Goal: Information Seeking & Learning: Check status

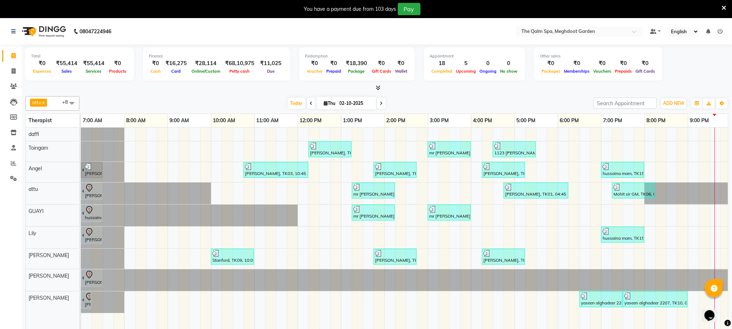
click at [380, 103] on icon at bounding box center [381, 103] width 3 height 4
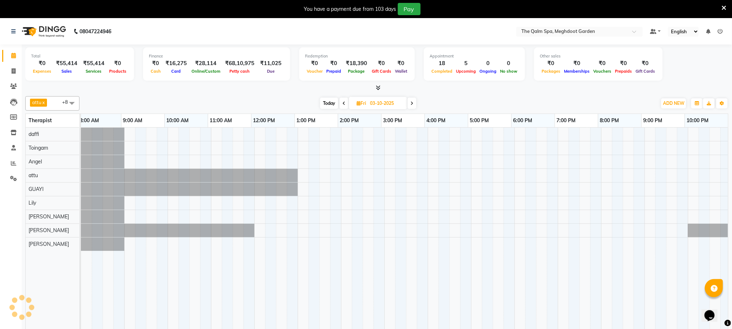
scroll to position [0, 47]
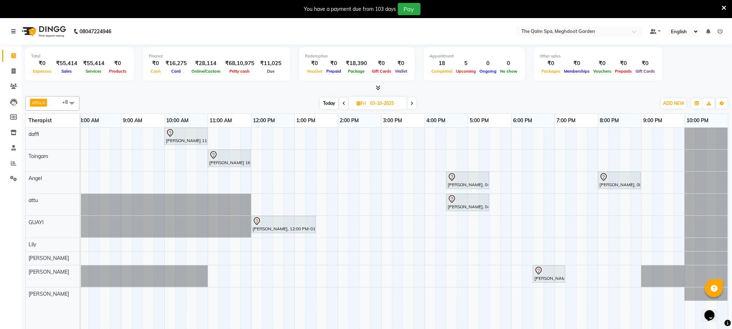
click at [411, 103] on icon at bounding box center [411, 103] width 3 height 4
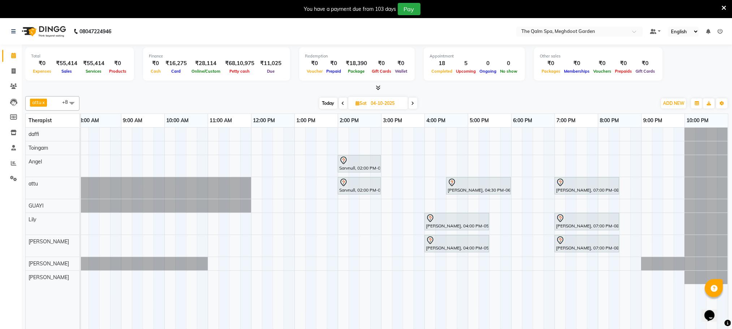
click at [414, 104] on span at bounding box center [412, 102] width 9 height 11
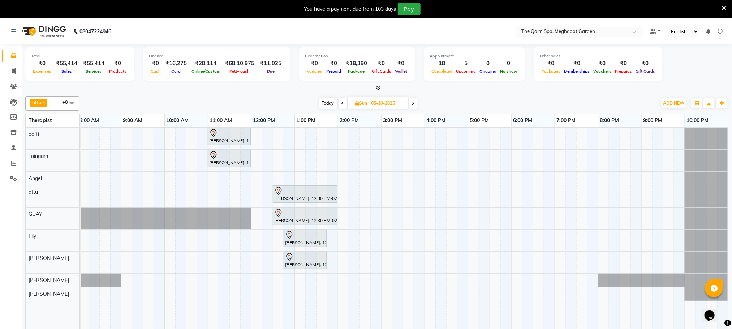
click at [343, 103] on icon at bounding box center [342, 103] width 3 height 4
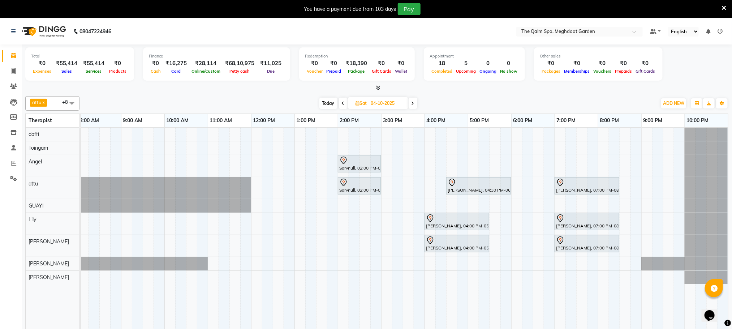
click at [342, 104] on icon at bounding box center [343, 103] width 3 height 4
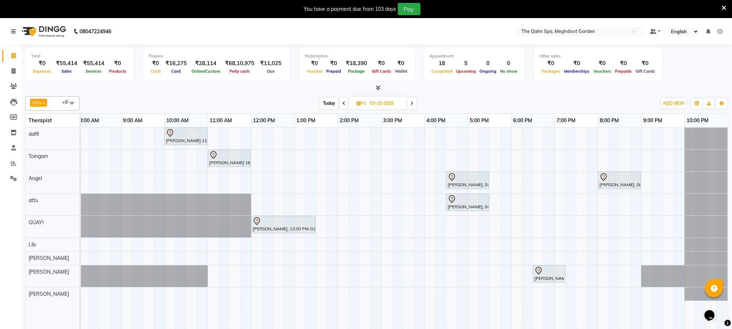
click at [342, 103] on icon at bounding box center [343, 103] width 3 height 4
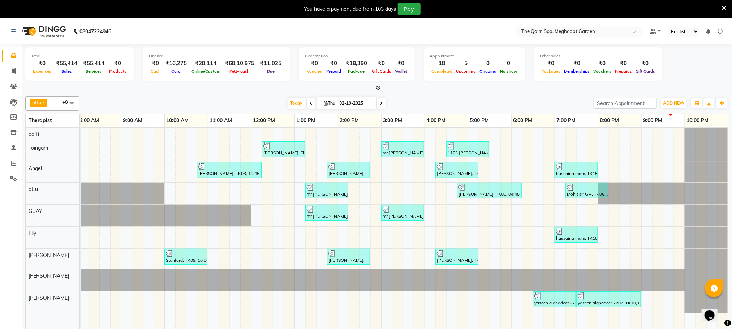
click at [380, 103] on icon at bounding box center [381, 103] width 3 height 4
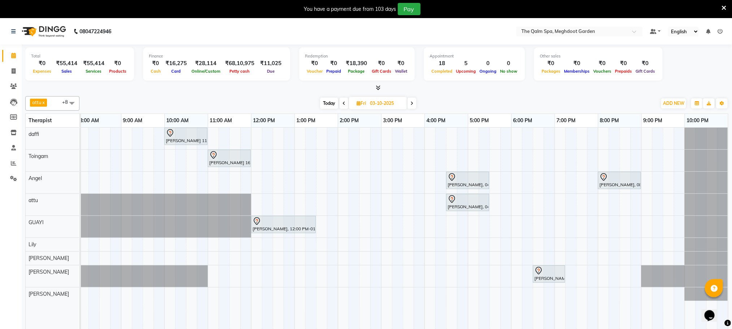
click at [327, 105] on span "Today" at bounding box center [329, 102] width 18 height 11
type input "02-10-2025"
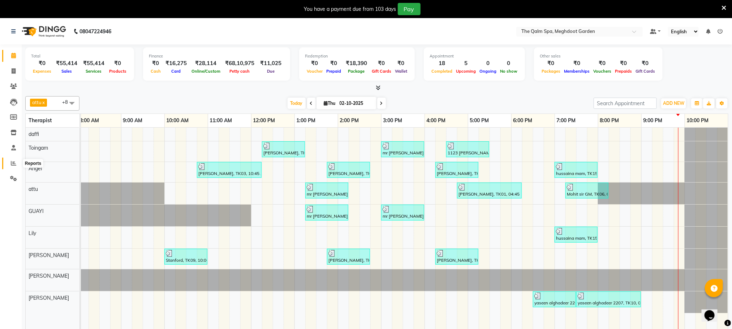
click at [12, 161] on icon at bounding box center [13, 162] width 5 height 5
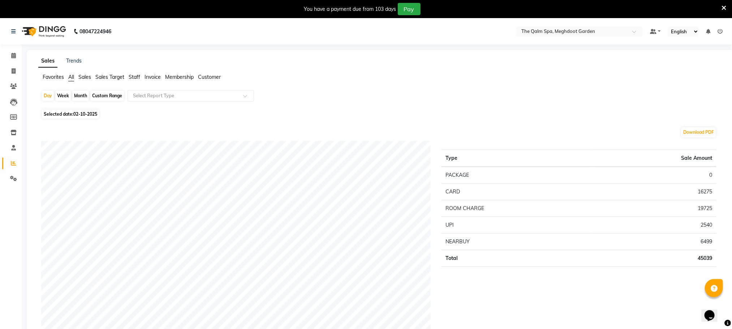
click at [82, 97] on div "Month" at bounding box center [80, 96] width 17 height 10
select select "10"
select select "2025"
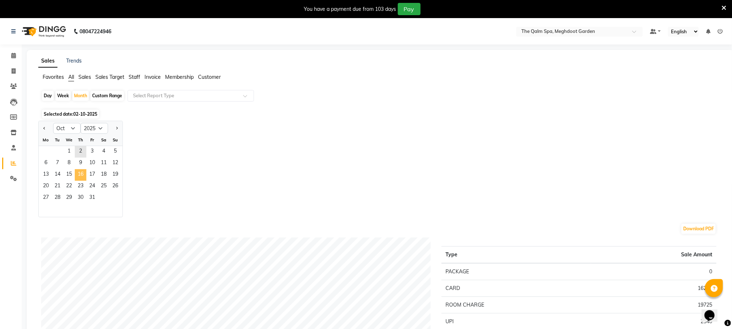
click at [84, 175] on span "16" at bounding box center [81, 175] width 12 height 12
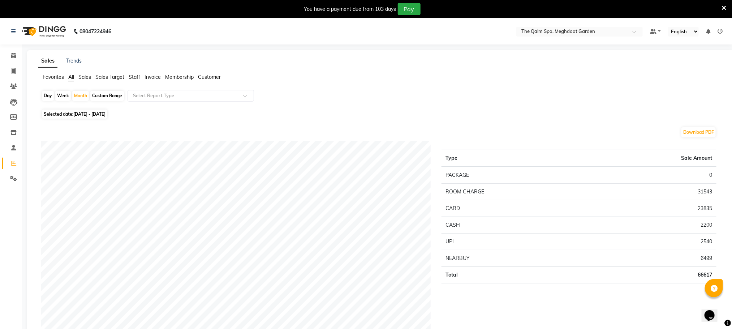
click at [330, 91] on div "Day Week Month Custom Range Select Report Type" at bounding box center [380, 98] width 678 height 17
click at [12, 57] on icon at bounding box center [13, 55] width 5 height 5
